Goal: Task Accomplishment & Management: Complete application form

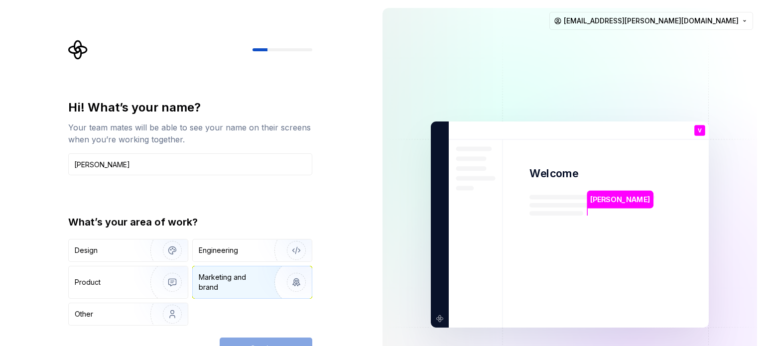
type input "[PERSON_NAME]"
click at [233, 280] on div "Marketing and brand" at bounding box center [232, 282] width 67 height 20
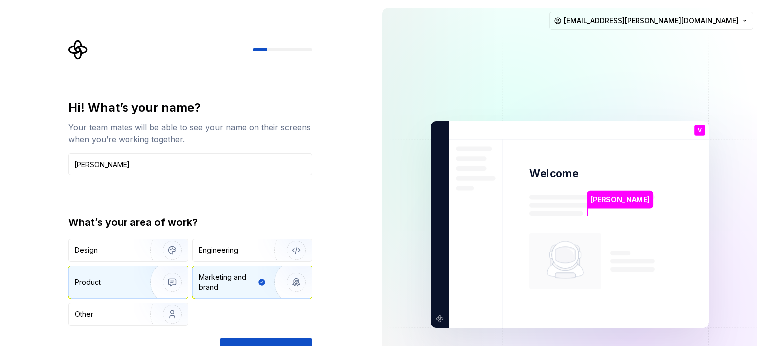
click at [130, 278] on div "Product" at bounding box center [108, 282] width 66 height 10
click at [233, 279] on div "Marketing and brand" at bounding box center [232, 282] width 67 height 20
type button "Brand"
click at [271, 340] on button "Continue" at bounding box center [266, 349] width 93 height 22
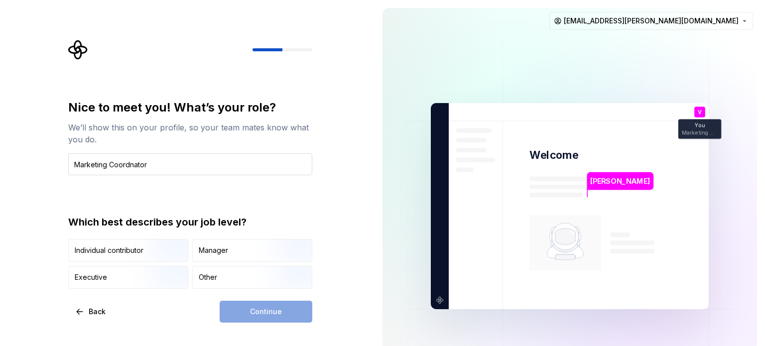
click at [131, 164] on input "Marketing Coordnator" at bounding box center [190, 164] width 244 height 22
drag, startPoint x: 110, startPoint y: 161, endPoint x: 180, endPoint y: 170, distance: 70.8
click at [180, 170] on input "Marketing Coordnator" at bounding box center [190, 164] width 244 height 22
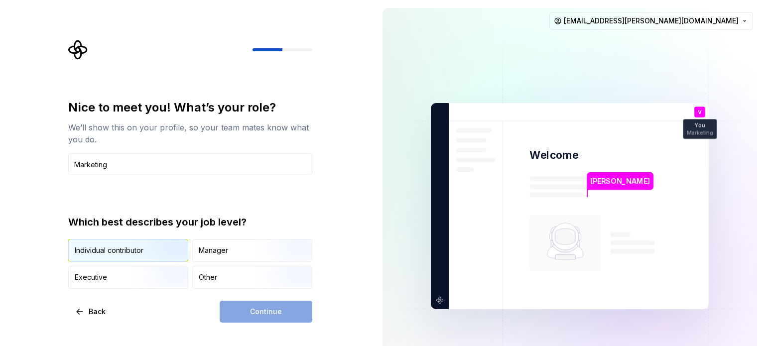
type input "Marketing"
click at [129, 250] on div "Individual contributor" at bounding box center [109, 250] width 69 height 10
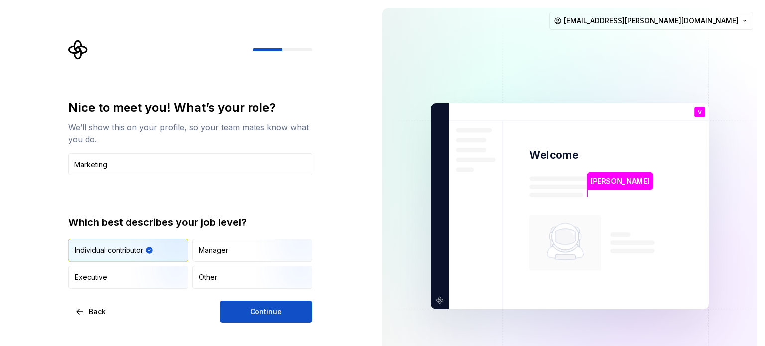
drag, startPoint x: 238, startPoint y: 314, endPoint x: 255, endPoint y: 310, distance: 16.9
click at [238, 311] on button "Continue" at bounding box center [266, 312] width 93 height 22
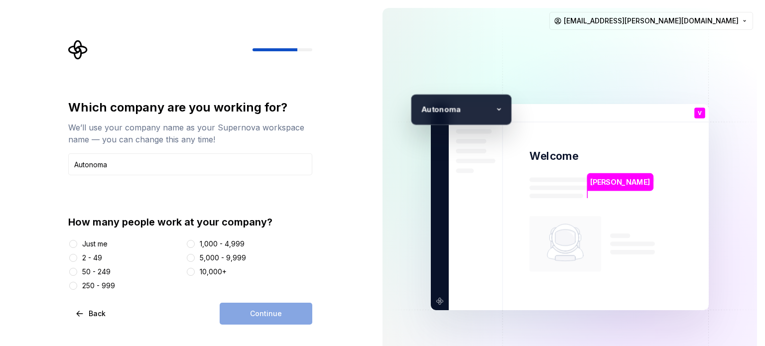
type input "Autonoma"
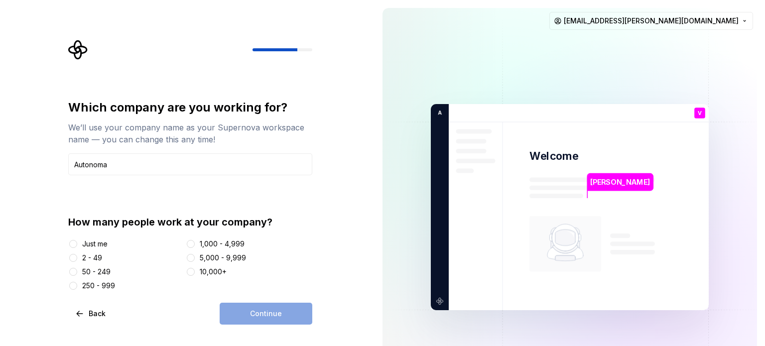
click at [100, 243] on div "Just me" at bounding box center [94, 244] width 25 height 10
click at [77, 243] on button "Just me" at bounding box center [73, 244] width 8 height 8
click at [253, 321] on button "Continue" at bounding box center [266, 314] width 93 height 22
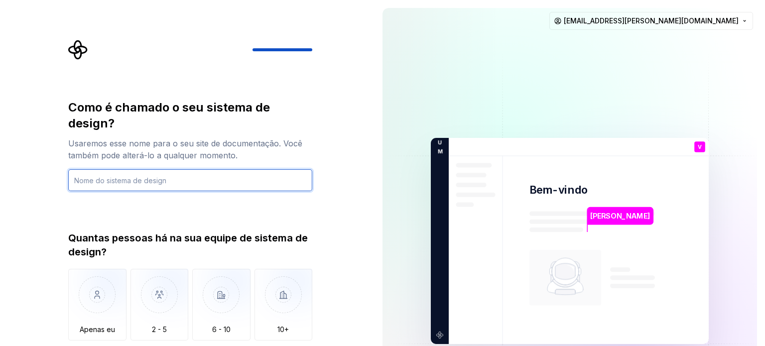
click at [124, 183] on input "text" at bounding box center [190, 180] width 244 height 22
type input "designe grafico"
